Goal: Information Seeking & Learning: Compare options

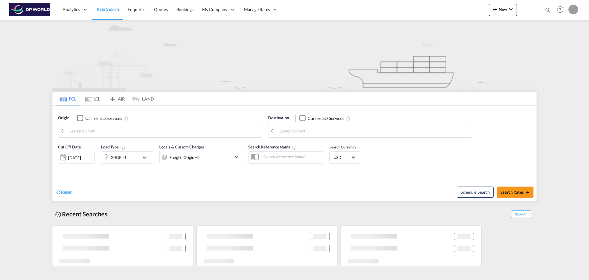
type input "[GEOGRAPHIC_DATA], [GEOGRAPHIC_DATA], [GEOGRAPHIC_DATA]"
type input "Chattogram (Chittagong), BDCGP"
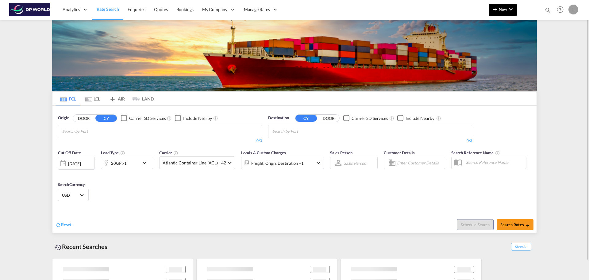
click at [494, 6] on md-icon "icon-plus 400-fg" at bounding box center [495, 9] width 7 height 7
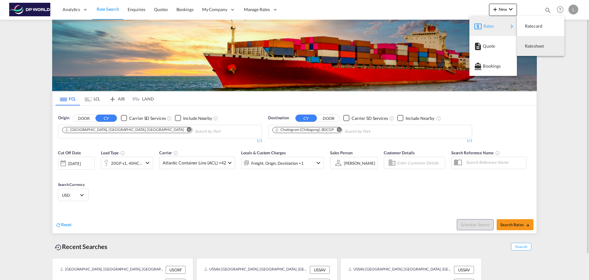
click at [530, 44] on span "Ratesheet" at bounding box center [528, 46] width 7 height 12
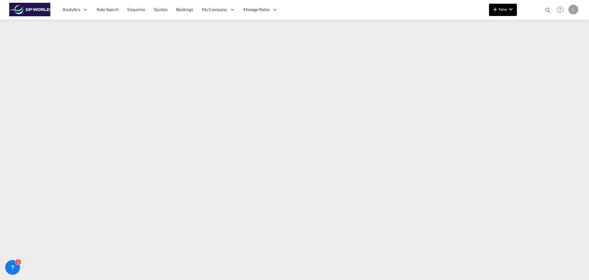
click at [502, 9] on span "New" at bounding box center [503, 9] width 23 height 5
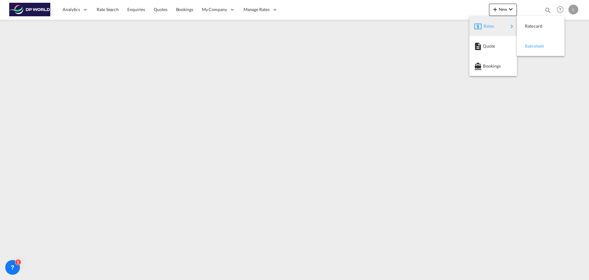
click at [532, 44] on span "Ratesheet" at bounding box center [528, 46] width 7 height 12
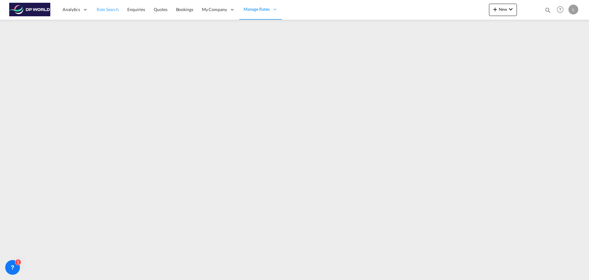
click at [104, 10] on span "Rate Search" at bounding box center [108, 9] width 22 height 5
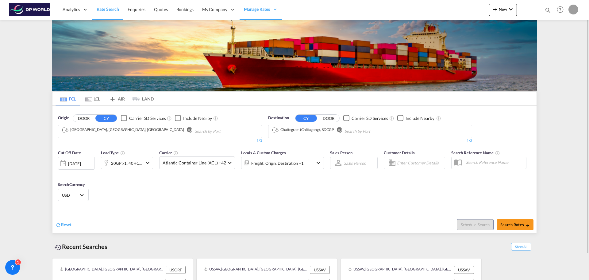
click at [187, 128] on md-icon "Remove" at bounding box center [189, 129] width 5 height 5
click at [341, 130] on md-icon "Remove" at bounding box center [339, 129] width 5 height 5
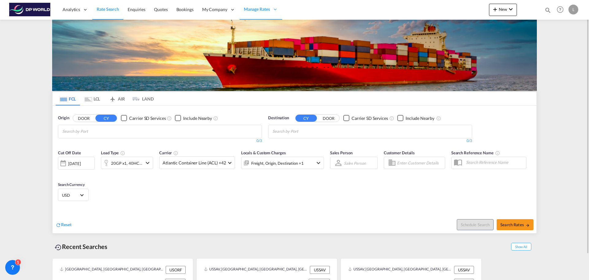
click at [148, 163] on md-icon "icon-chevron-down" at bounding box center [147, 162] width 7 height 7
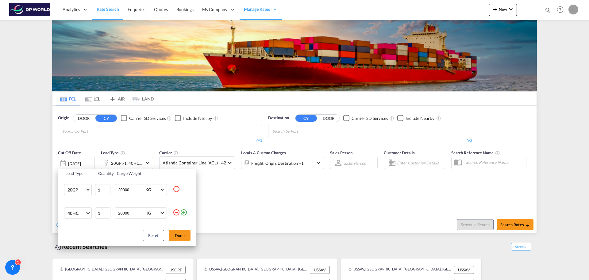
click at [176, 211] on md-icon "icon-minus-circle-outline" at bounding box center [176, 211] width 7 height 7
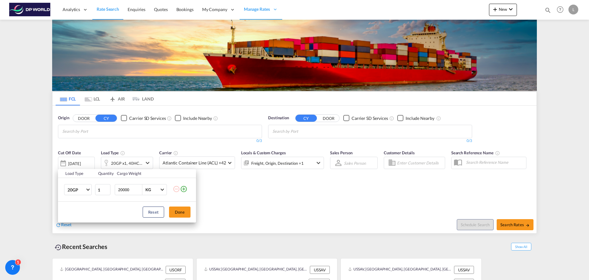
click at [117, 130] on div "Load Type Quantity Cargo Weight 20GP 20GP 40GP 40HC 45HC 20RE 40RE 40HR 20OT 40…" at bounding box center [294, 140] width 589 height 280
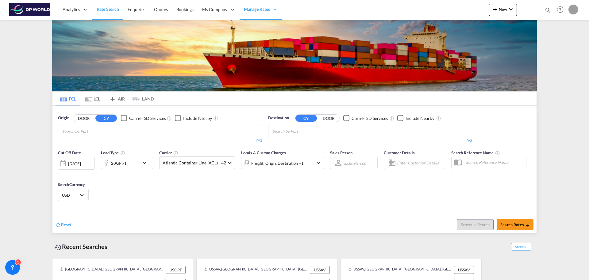
click at [118, 128] on body "Analytics Reports Dashboard Rate Search Enquiries Quotes Bookings" at bounding box center [294, 140] width 589 height 280
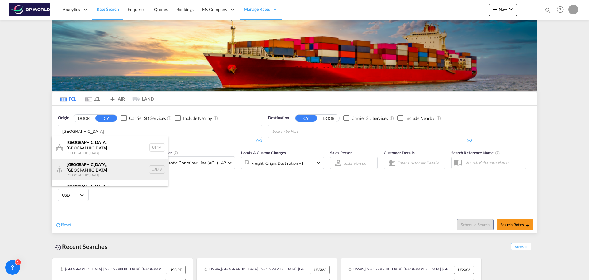
type input "[GEOGRAPHIC_DATA]"
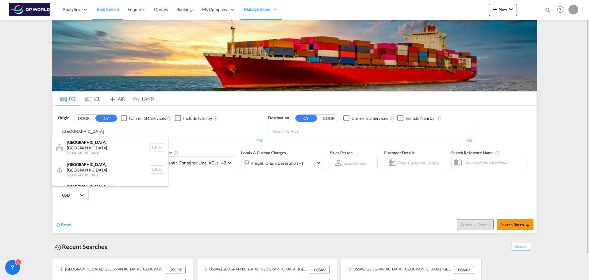
drag, startPoint x: 91, startPoint y: 164, endPoint x: 104, endPoint y: 154, distance: 16.4
click at [91, 164] on div "[GEOGRAPHIC_DATA] , [GEOGRAPHIC_DATA] [GEOGRAPHIC_DATA] USMIA" at bounding box center [110, 169] width 117 height 22
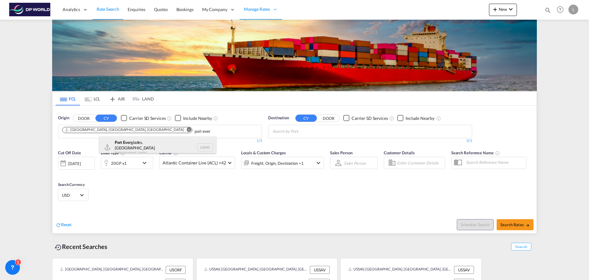
type input "port ever"
click at [144, 142] on div "[GEOGRAPHIC_DATA], [GEOGRAPHIC_DATA] [GEOGRAPHIC_DATA] USPEF" at bounding box center [157, 147] width 117 height 22
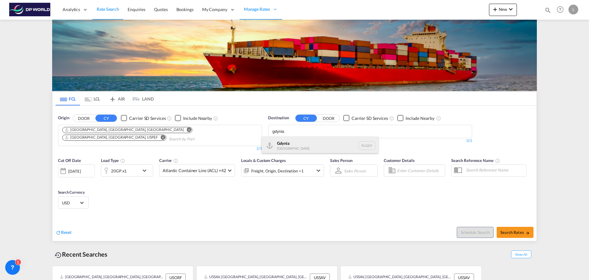
type input "gdynia"
click at [291, 145] on div "Gdynia [GEOGRAPHIC_DATA] [GEOGRAPHIC_DATA]" at bounding box center [320, 145] width 117 height 18
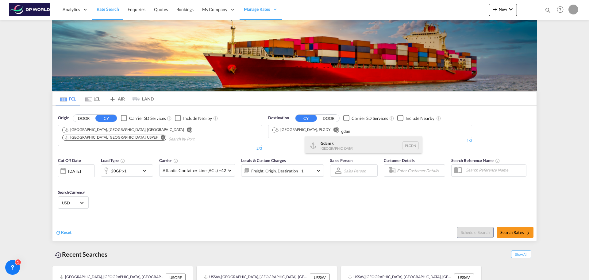
type input "gdan"
click at [334, 146] on div "Gdan sk [GEOGRAPHIC_DATA] PLGDN" at bounding box center [363, 145] width 117 height 18
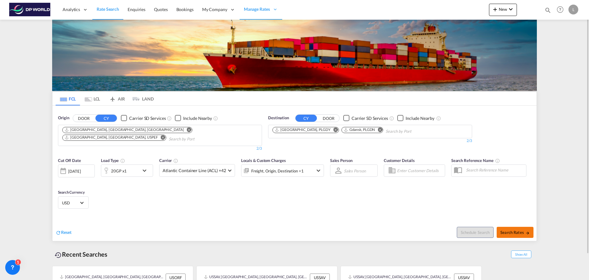
click at [514, 230] on span "Search Rates" at bounding box center [515, 232] width 29 height 5
type input "USMIA,USPEF to PLGDY,PLGDN / [DATE]"
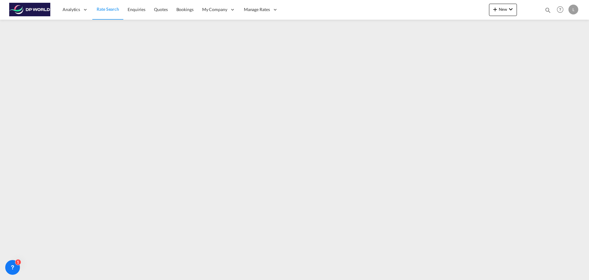
click at [98, 9] on span "Rate Search" at bounding box center [108, 8] width 22 height 5
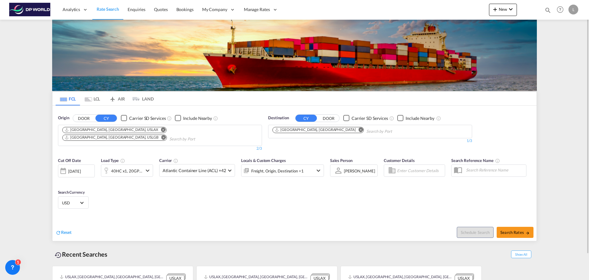
click at [145, 167] on md-icon "icon-chevron-down" at bounding box center [147, 170] width 7 height 7
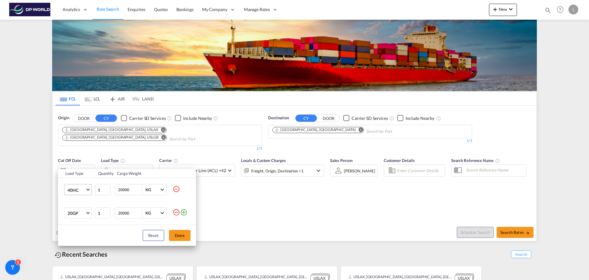
click at [87, 189] on md-select-value "40HC" at bounding box center [79, 189] width 25 height 10
click at [84, 187] on md-option "40HC" at bounding box center [84, 189] width 42 height 15
click at [178, 234] on button "Done" at bounding box center [179, 235] width 21 height 11
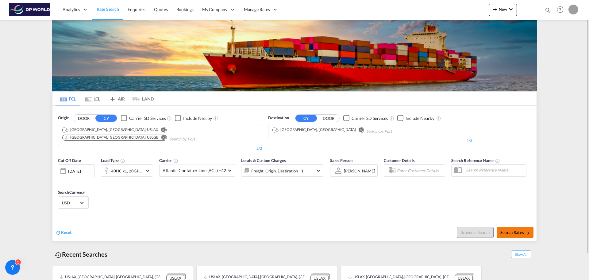
click at [522, 230] on span "Search Rates" at bounding box center [515, 232] width 29 height 5
type input "USLAX,USLGB to AEJEA / [DATE]"
